Goal: Information Seeking & Learning: Learn about a topic

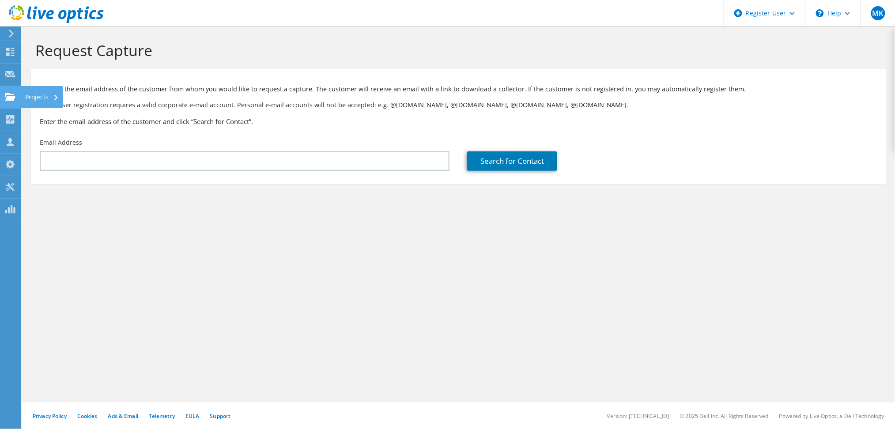
click at [10, 98] on use at bounding box center [10, 97] width 11 height 8
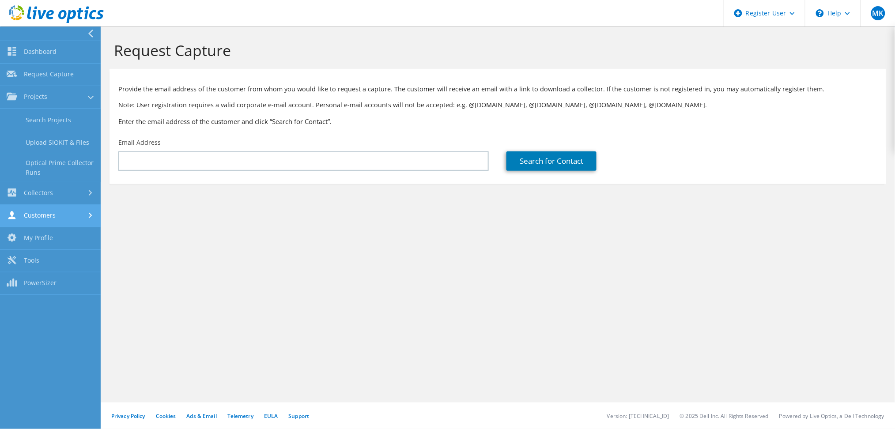
click at [50, 216] on link "Customers" at bounding box center [50, 216] width 101 height 23
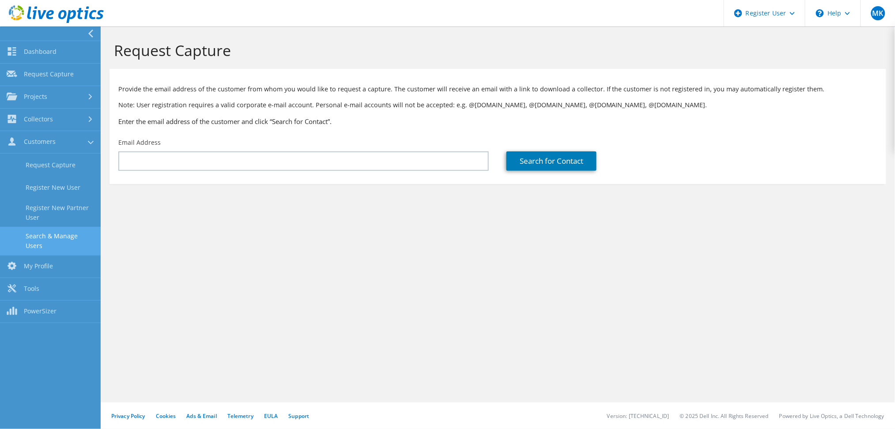
click at [53, 239] on link "Search & Manage Users" at bounding box center [50, 241] width 101 height 28
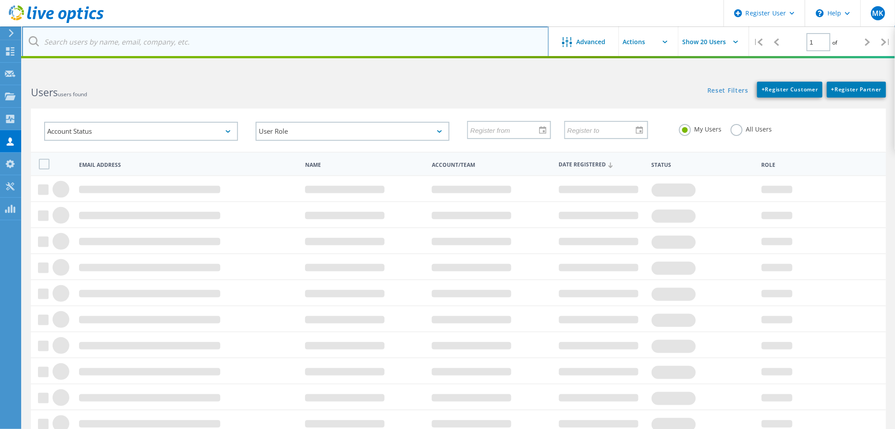
click at [269, 40] on input "text" at bounding box center [285, 41] width 527 height 31
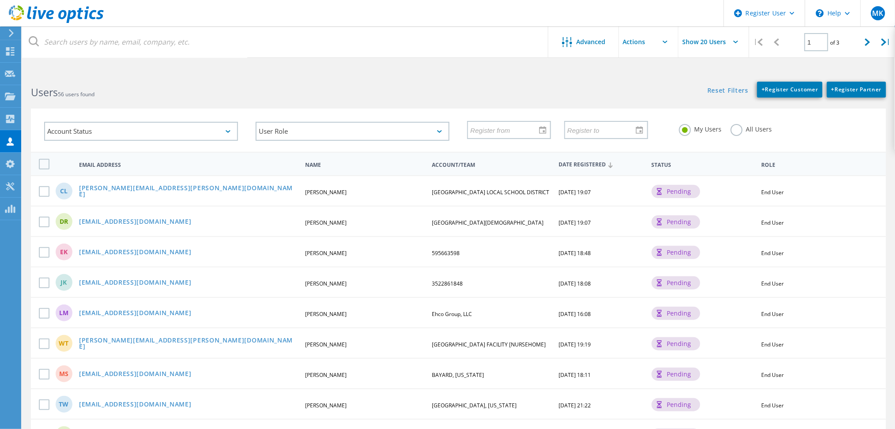
click at [746, 128] on label "All Users" at bounding box center [752, 128] width 42 height 8
click at [0, 0] on input "All Users" at bounding box center [0, 0] width 0 height 0
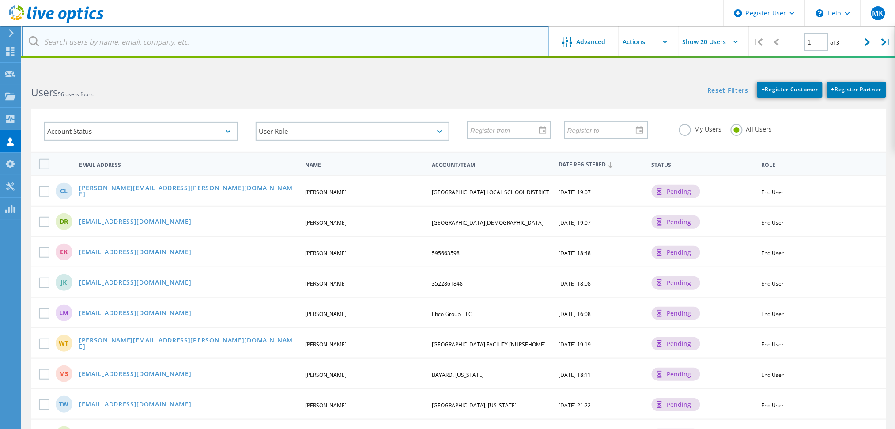
click at [343, 36] on input "text" at bounding box center [285, 41] width 527 height 31
type input "androscoggin"
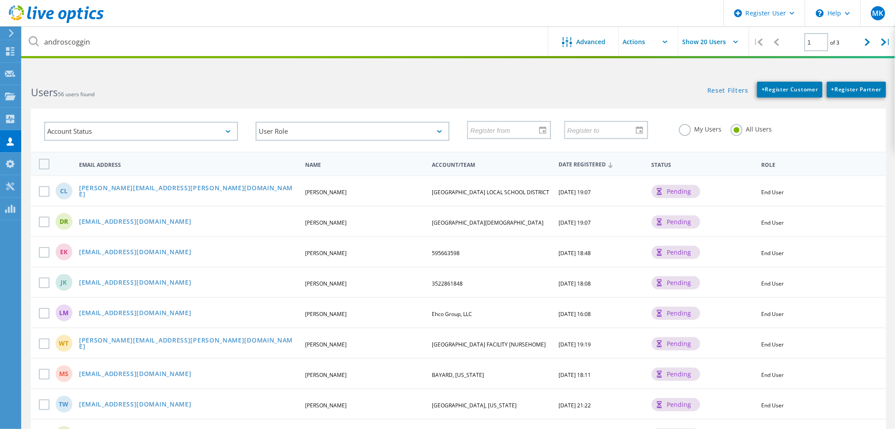
click at [355, 74] on div "Users 56 users found" at bounding box center [240, 84] width 436 height 23
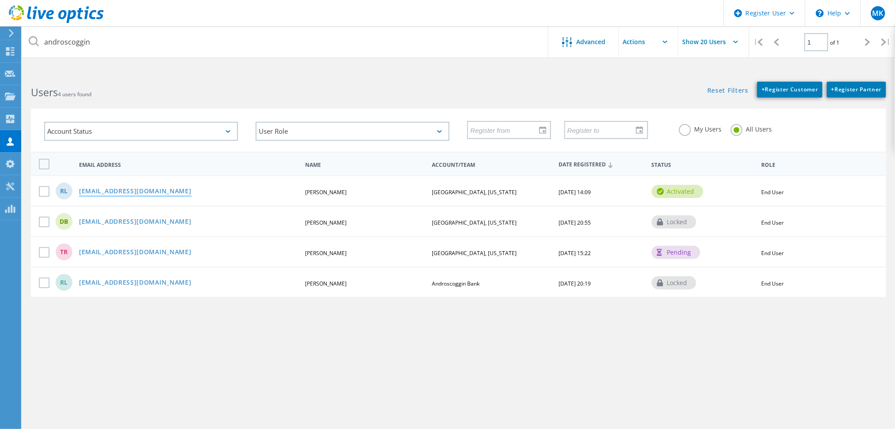
click at [168, 188] on link "[EMAIL_ADDRESS][DOMAIN_NAME]" at bounding box center [135, 192] width 113 height 8
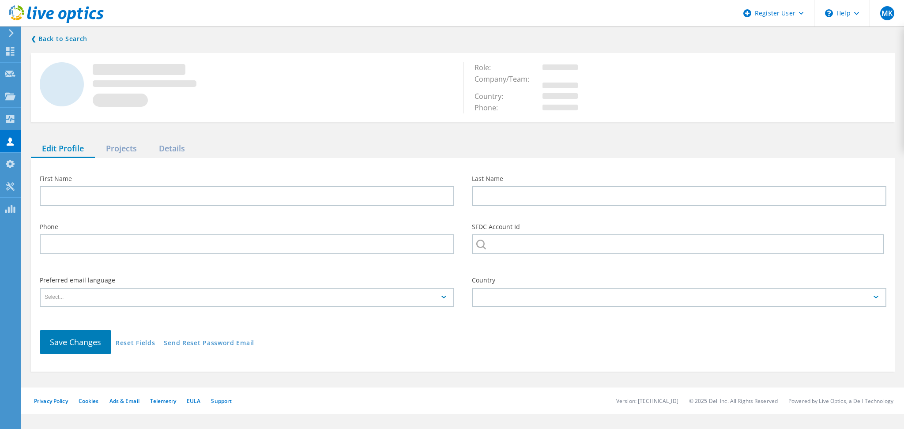
type input "[PERSON_NAME]"
type input "[GEOGRAPHIC_DATA], [US_STATE]"
type input "English"
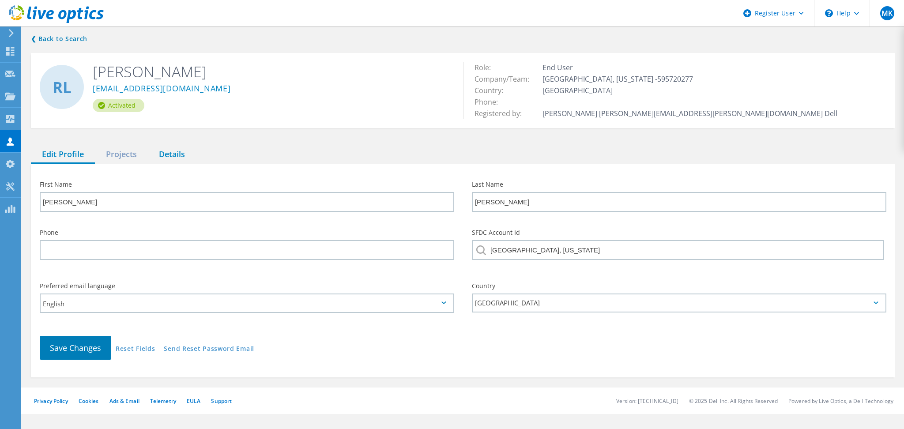
click at [178, 152] on div "Details" at bounding box center [172, 155] width 48 height 18
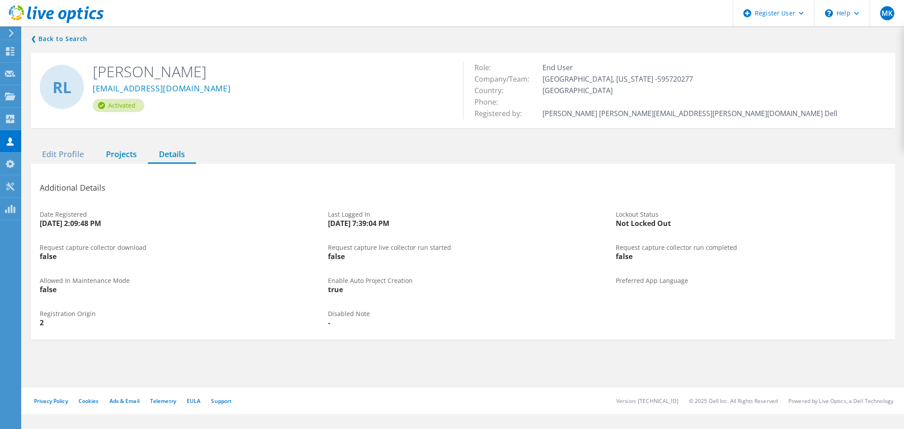
click at [107, 152] on div "Projects" at bounding box center [121, 155] width 53 height 18
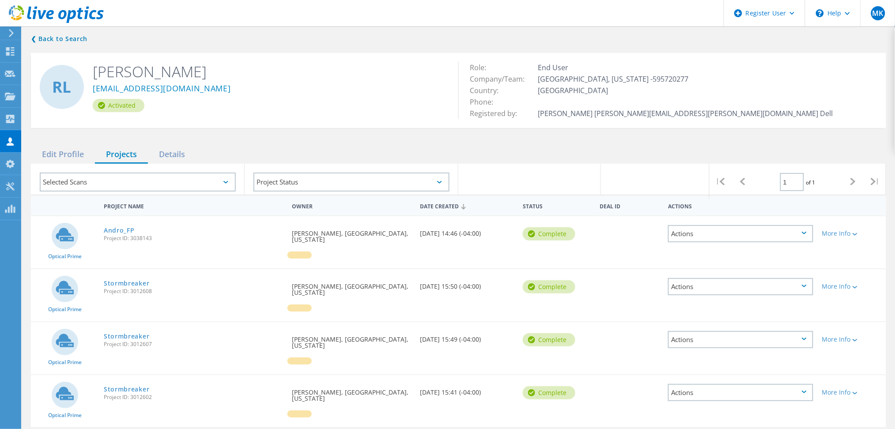
click at [117, 236] on span "Project ID: 3038143" at bounding box center [193, 238] width 179 height 5
click at [111, 230] on link "Andro_FP" at bounding box center [119, 230] width 31 height 6
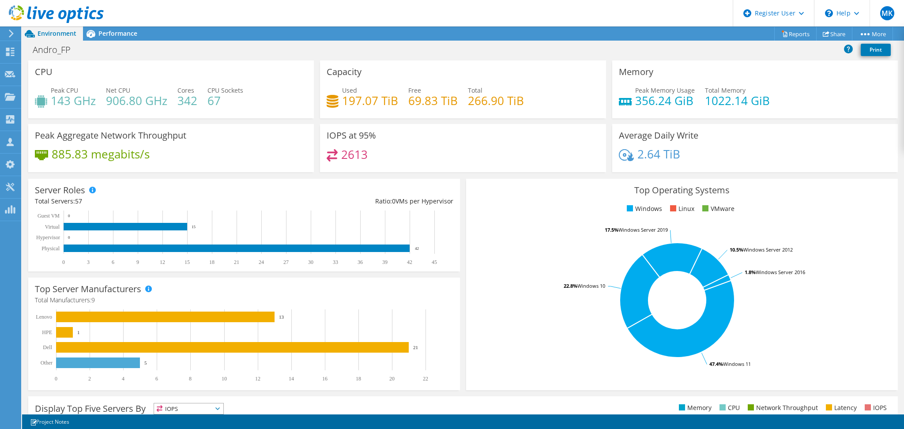
click at [711, 104] on h4 "1022.14 GiB" at bounding box center [737, 101] width 65 height 10
click at [712, 100] on h4 "1022.14 GiB" at bounding box center [737, 101] width 65 height 10
drag, startPoint x: 691, startPoint y: 107, endPoint x: 623, endPoint y: 103, distance: 67.6
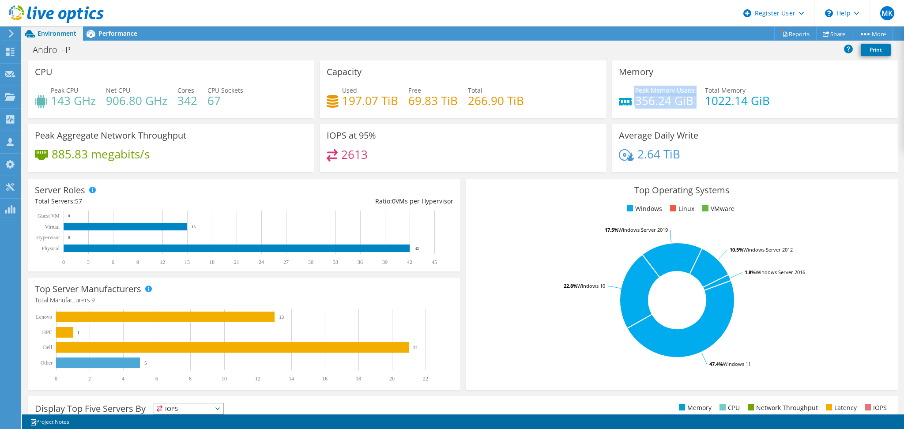
click at [623, 103] on div "Peak Memory Usage 356.24 GiB Total Memory 1022.14 GiB" at bounding box center [755, 100] width 272 height 29
click at [644, 103] on h4 "356.24 GiB" at bounding box center [665, 101] width 60 height 10
click at [329, 157] on icon at bounding box center [332, 155] width 11 height 12
click at [352, 151] on h4 "2613" at bounding box center [354, 155] width 26 height 10
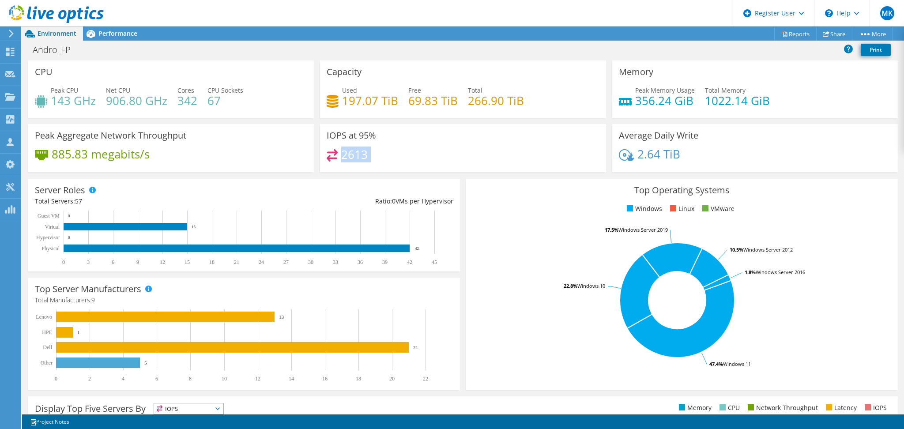
click at [352, 151] on h4 "2613" at bounding box center [354, 155] width 26 height 10
click at [385, 151] on div "2613" at bounding box center [463, 158] width 272 height 19
click at [359, 151] on h4 "2613" at bounding box center [354, 155] width 26 height 10
click at [469, 102] on h4 "266.90 TiB" at bounding box center [496, 101] width 56 height 10
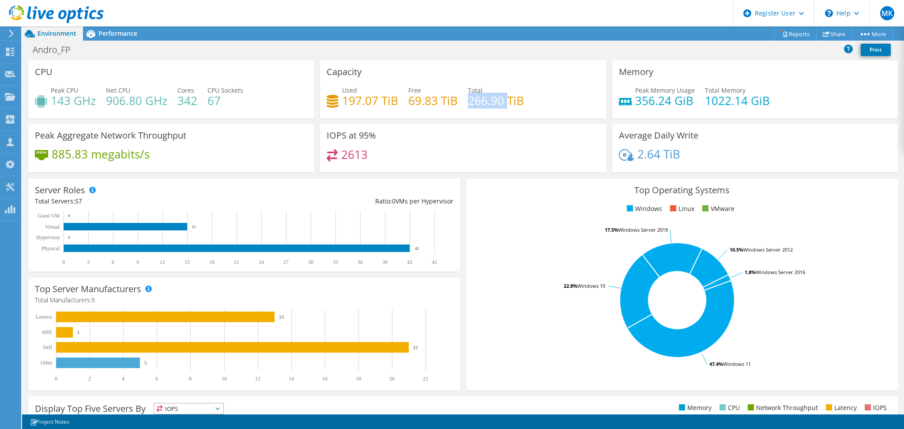
click at [469, 102] on h4 "266.90 TiB" at bounding box center [496, 101] width 56 height 10
click at [421, 102] on h4 "69.83 TiB" at bounding box center [432, 101] width 49 height 10
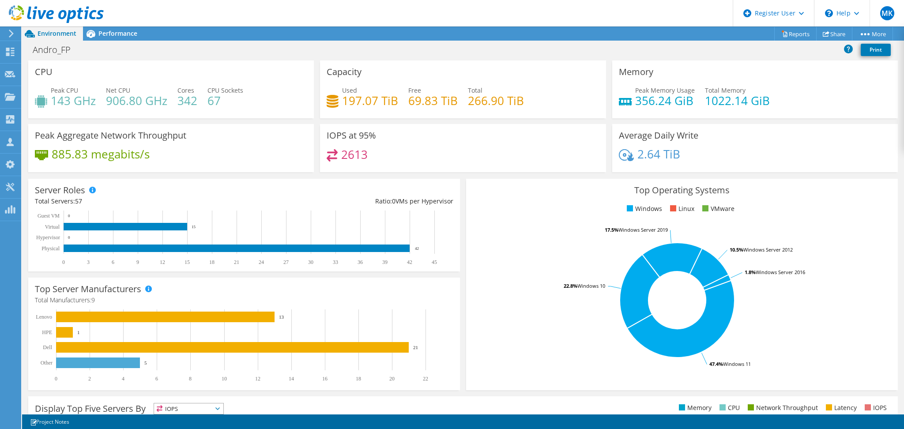
click at [474, 106] on h4 "266.90 TiB" at bounding box center [496, 101] width 56 height 10
click at [499, 109] on div "Used 197.07 TiB Free 69.83 TiB Total 266.90 TiB" at bounding box center [463, 100] width 272 height 29
click at [510, 99] on h4 "266.90 TiB" at bounding box center [496, 101] width 56 height 10
click at [521, 98] on div "Used 197.07 TiB Free 69.83 TiB Total 266.90 TiB" at bounding box center [463, 100] width 272 height 29
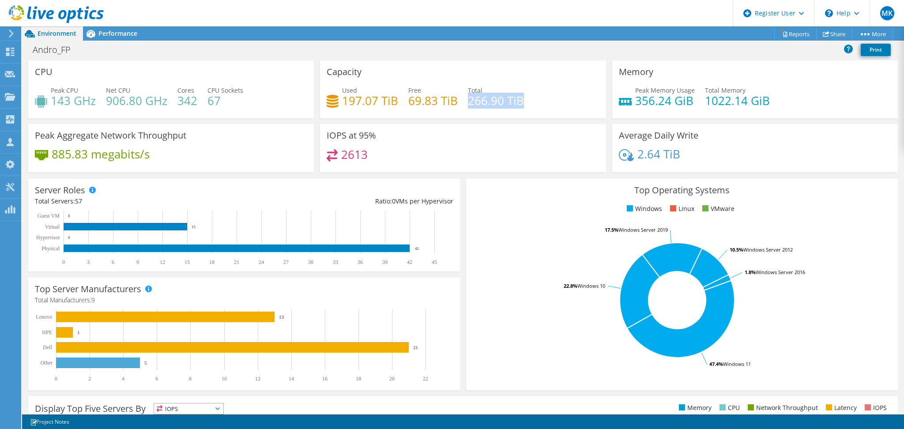
drag, startPoint x: 529, startPoint y: 98, endPoint x: 465, endPoint y: 98, distance: 63.6
click at [465, 98] on div "Used 197.07 TiB Free 69.83 TiB Total 266.90 TiB" at bounding box center [463, 100] width 272 height 29
click at [499, 84] on div "Capacity Used 197.07 TiB Free 69.83 TiB Total 266.90 TiB" at bounding box center [463, 89] width 286 height 58
click at [132, 30] on span "Performance" at bounding box center [117, 33] width 39 height 8
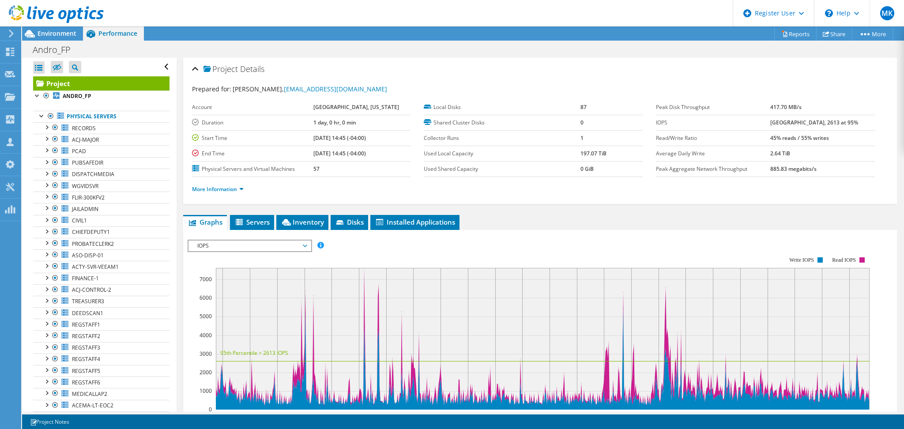
click at [807, 135] on b "45% reads / 55% writes" at bounding box center [799, 138] width 59 height 8
click at [821, 151] on td "2.64 TiB" at bounding box center [822, 153] width 105 height 15
drag, startPoint x: 787, startPoint y: 137, endPoint x: 775, endPoint y: 136, distance: 11.9
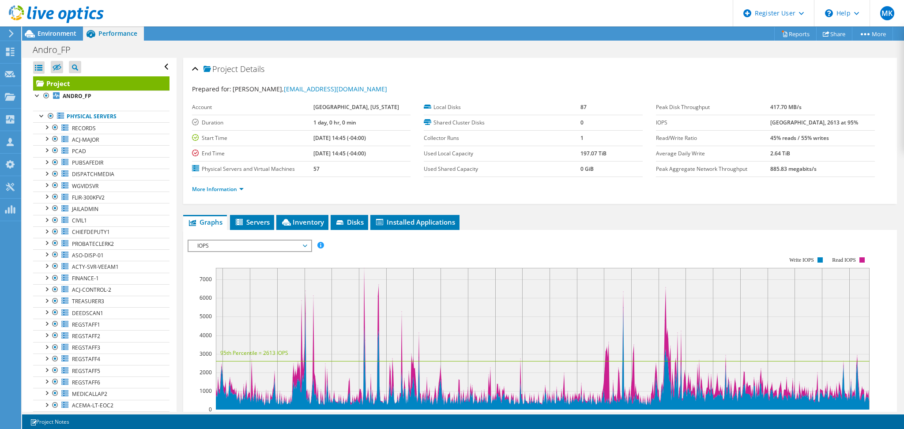
click at [775, 136] on tr "Read/Write Ratio 45% reads / 55% writes" at bounding box center [765, 137] width 219 height 15
click at [795, 136] on b "45% reads / 55% writes" at bounding box center [799, 138] width 59 height 8
click at [818, 136] on b "45% reads / 55% writes" at bounding box center [799, 138] width 59 height 8
drag, startPoint x: 776, startPoint y: 120, endPoint x: 810, endPoint y: 122, distance: 34.1
click at [810, 122] on tr "IOPS 7621 at Peak, 2613 at 95%" at bounding box center [765, 122] width 219 height 15
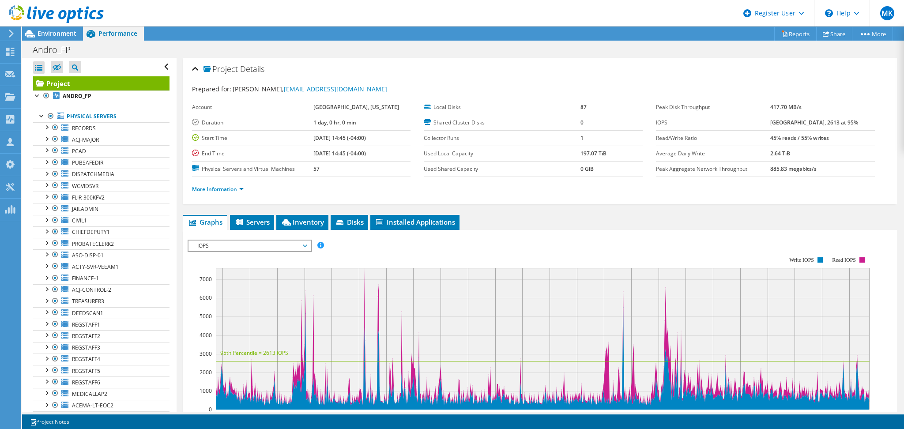
click at [788, 124] on b "7621 at Peak, 2613 at 95%" at bounding box center [814, 123] width 88 height 8
drag, startPoint x: 778, startPoint y: 123, endPoint x: 792, endPoint y: 121, distance: 14.3
click at [792, 121] on b "7621 at Peak, 2613 at 95%" at bounding box center [814, 123] width 88 height 8
click at [804, 122] on b "7621 at Peak, 2613 at 95%" at bounding box center [814, 123] width 88 height 8
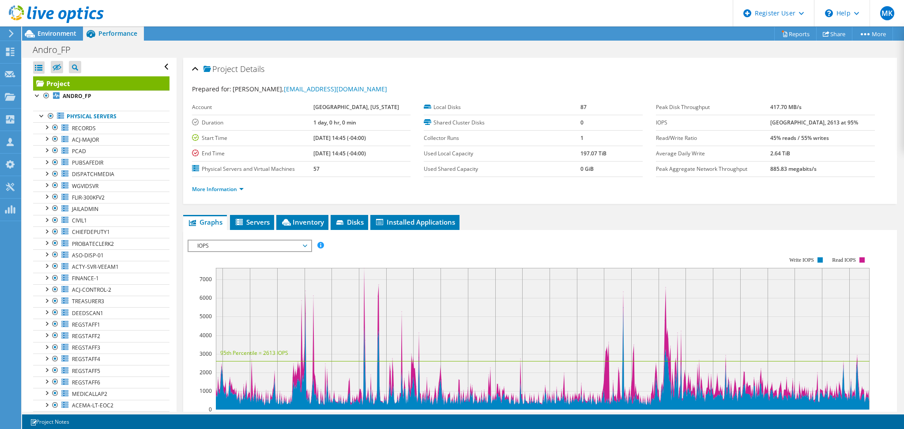
drag, startPoint x: 819, startPoint y: 124, endPoint x: 820, endPoint y: 128, distance: 4.9
click at [820, 128] on td "7621 at Peak, 2613 at 95%" at bounding box center [822, 122] width 105 height 15
drag, startPoint x: 851, startPoint y: 120, endPoint x: 814, endPoint y: 117, distance: 37.3
click at [814, 117] on td "7621 at Peak, 2613 at 95%" at bounding box center [822, 122] width 105 height 15
click at [795, 116] on td "7621 at Peak, 2613 at 95%" at bounding box center [822, 122] width 105 height 15
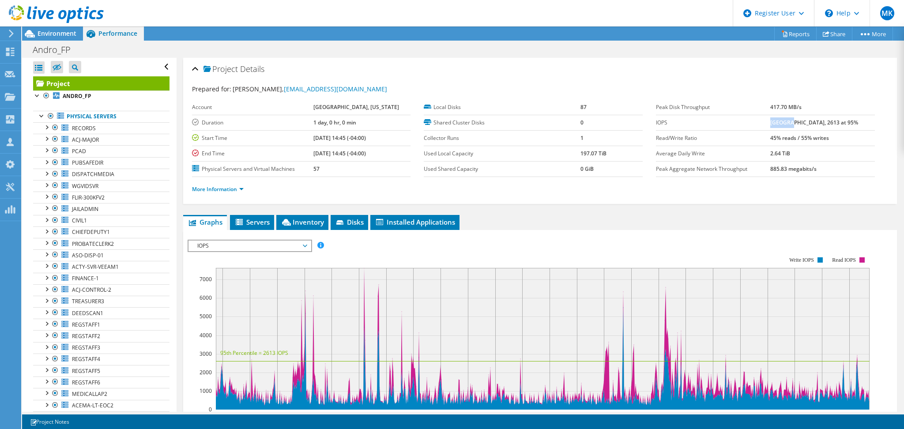
drag, startPoint x: 780, startPoint y: 125, endPoint x: 796, endPoint y: 122, distance: 16.6
click at [796, 122] on b "7621 at Peak, 2613 at 95%" at bounding box center [814, 123] width 88 height 8
click at [801, 122] on b "7621 at Peak, 2613 at 95%" at bounding box center [814, 123] width 88 height 8
click at [222, 192] on li "More Information" at bounding box center [220, 190] width 57 height 10
click at [219, 188] on link "More Information" at bounding box center [218, 189] width 52 height 8
